Goal: Task Accomplishment & Management: Manage account settings

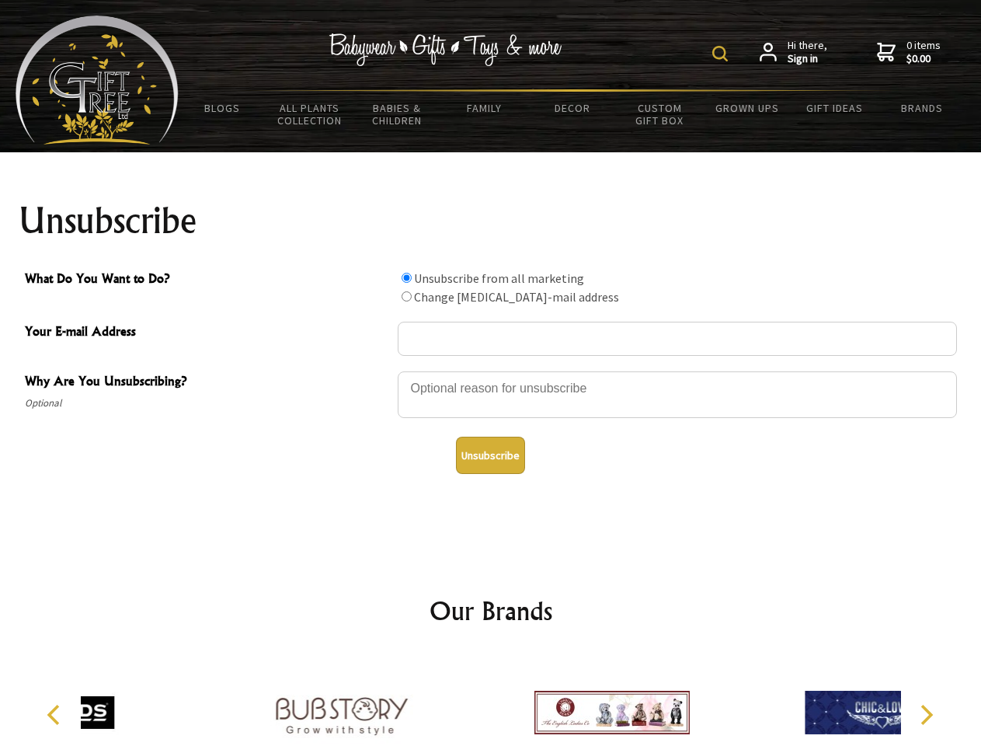
click at [722, 54] on img at bounding box center [720, 54] width 16 height 16
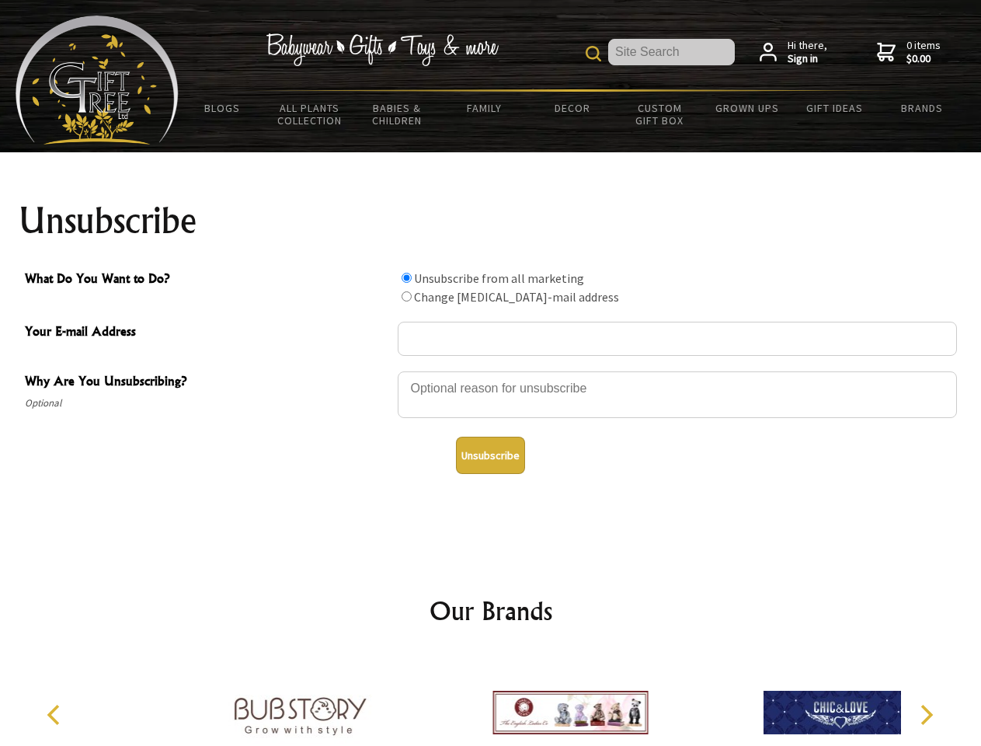
click at [491, 371] on div at bounding box center [677, 397] width 559 height 54
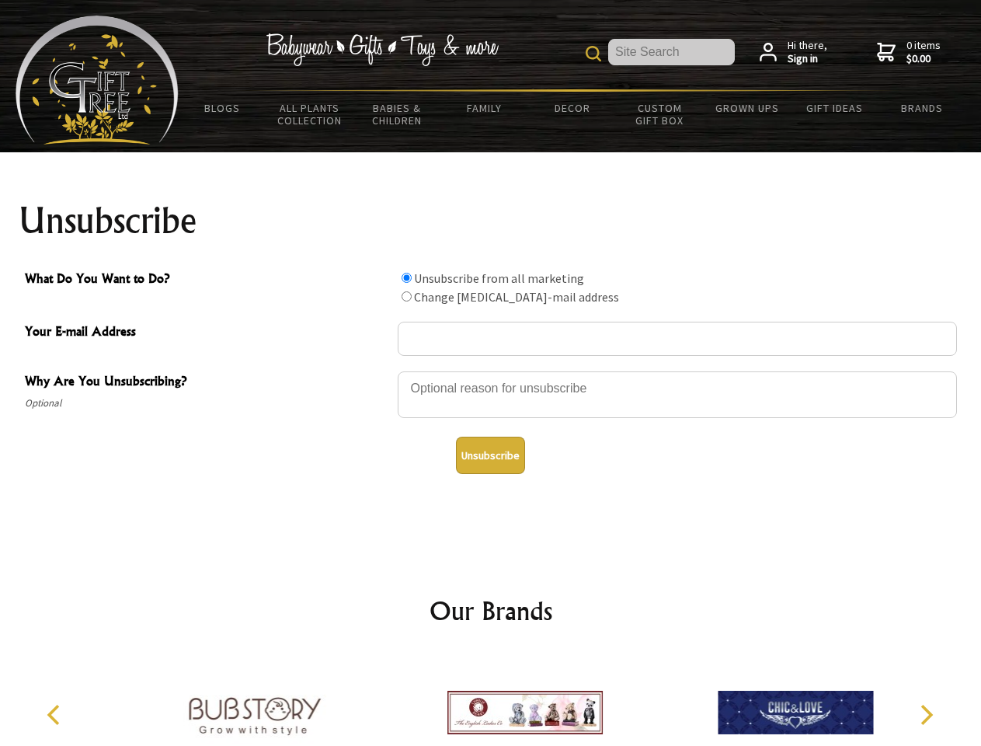
click at [406, 277] on input "What Do You Want to Do?" at bounding box center [407, 278] width 10 height 10
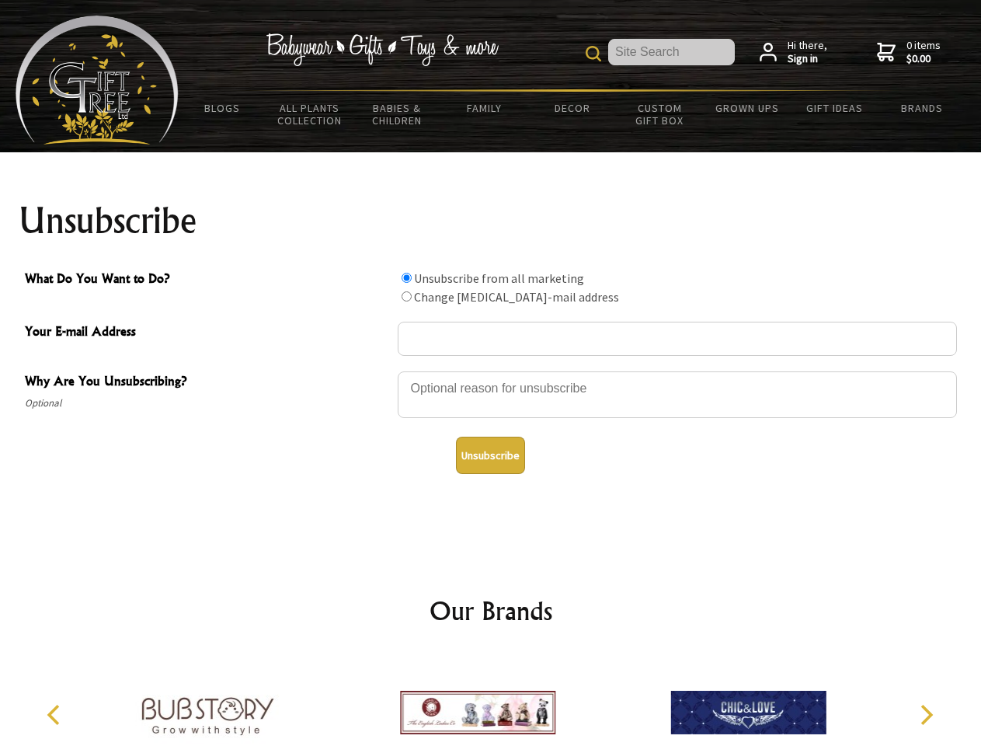
click at [406, 296] on input "What Do You Want to Do?" at bounding box center [407, 296] width 10 height 10
radio input "true"
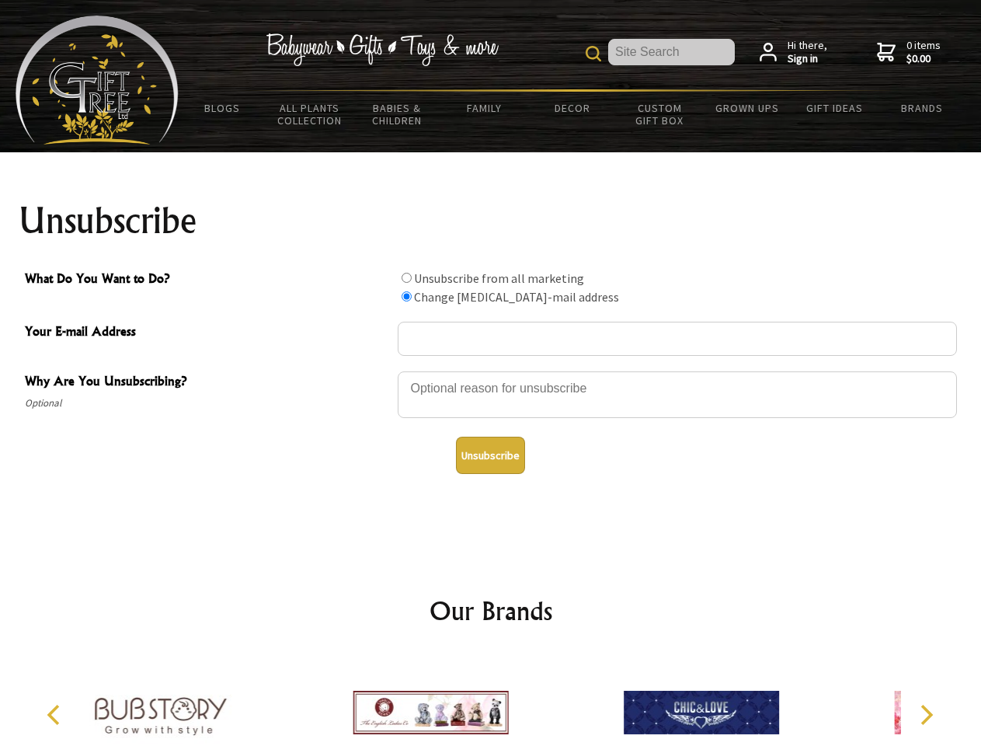
click at [490, 455] on button "Unsubscribe" at bounding box center [490, 455] width 69 height 37
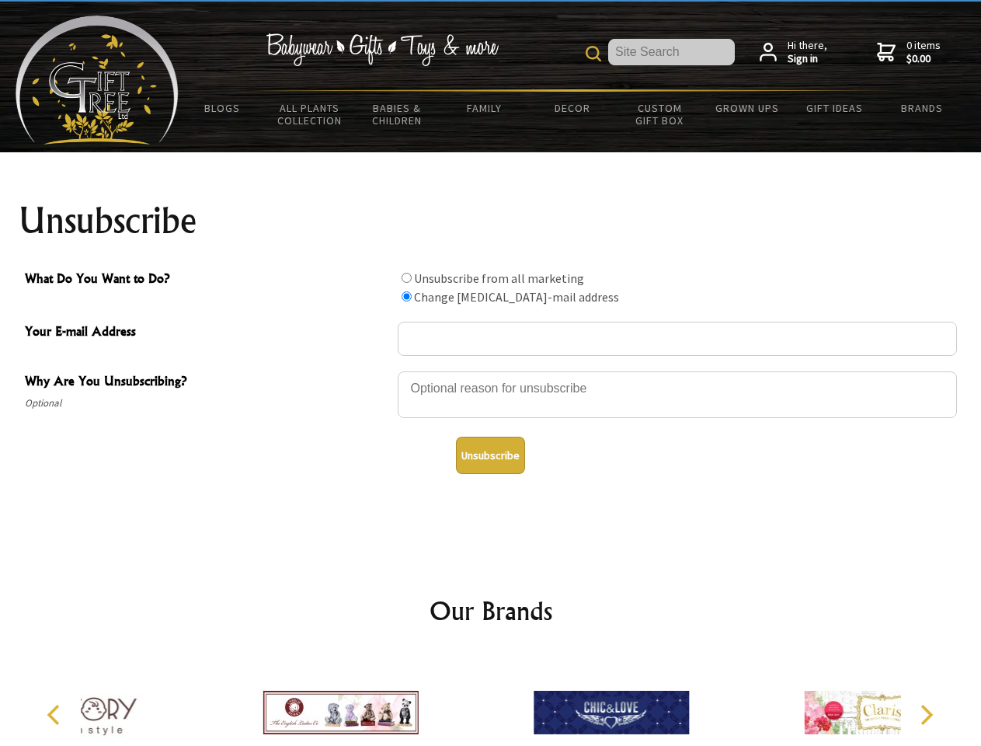
click at [491, 700] on div at bounding box center [611, 714] width 270 height 121
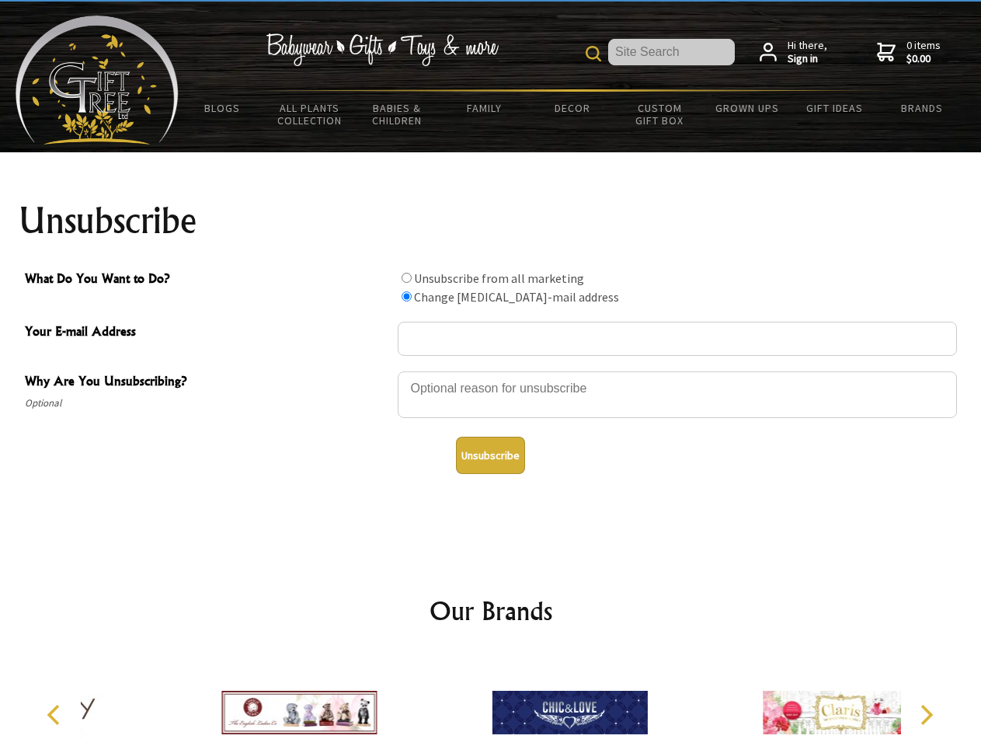
click at [56, 715] on icon "Previous" at bounding box center [55, 715] width 20 height 20
click at [926, 715] on icon "Next" at bounding box center [925, 715] width 20 height 20
